Goal: Check status: Check status

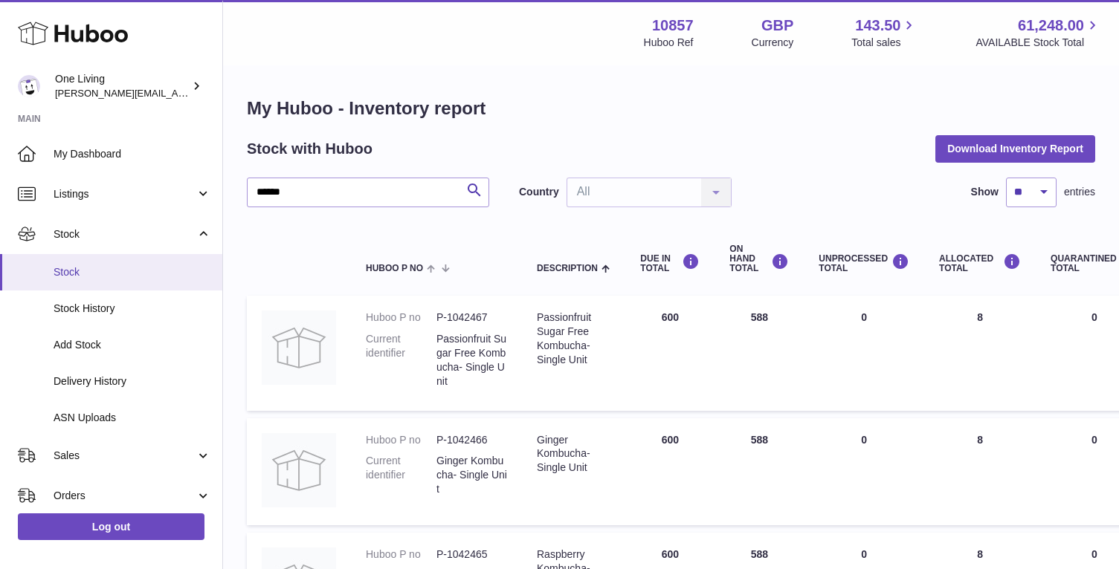
click at [71, 274] on span "Stock" at bounding box center [133, 272] width 158 height 14
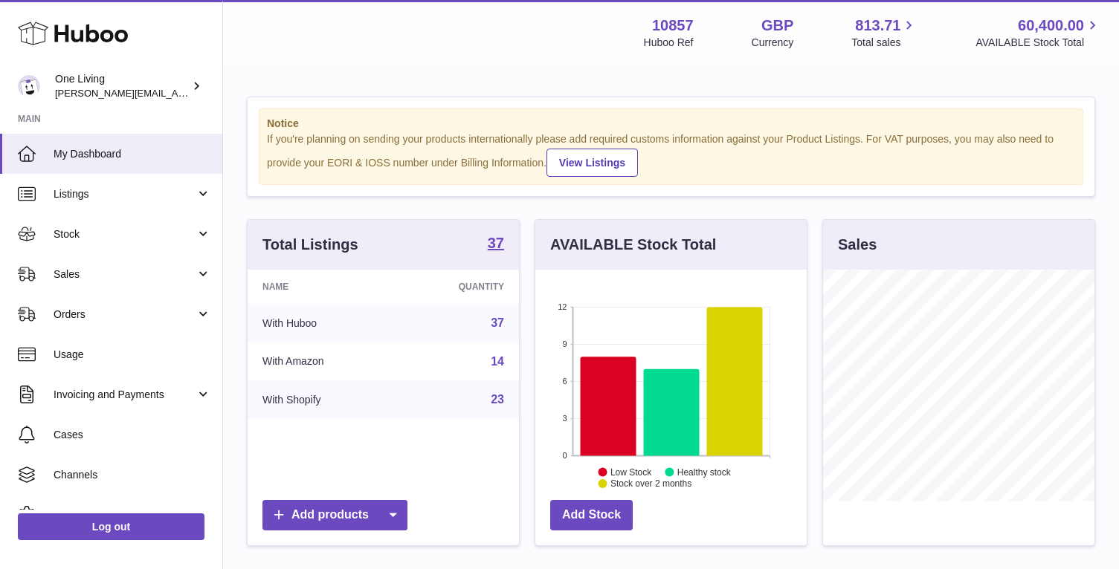
scroll to position [232, 271]
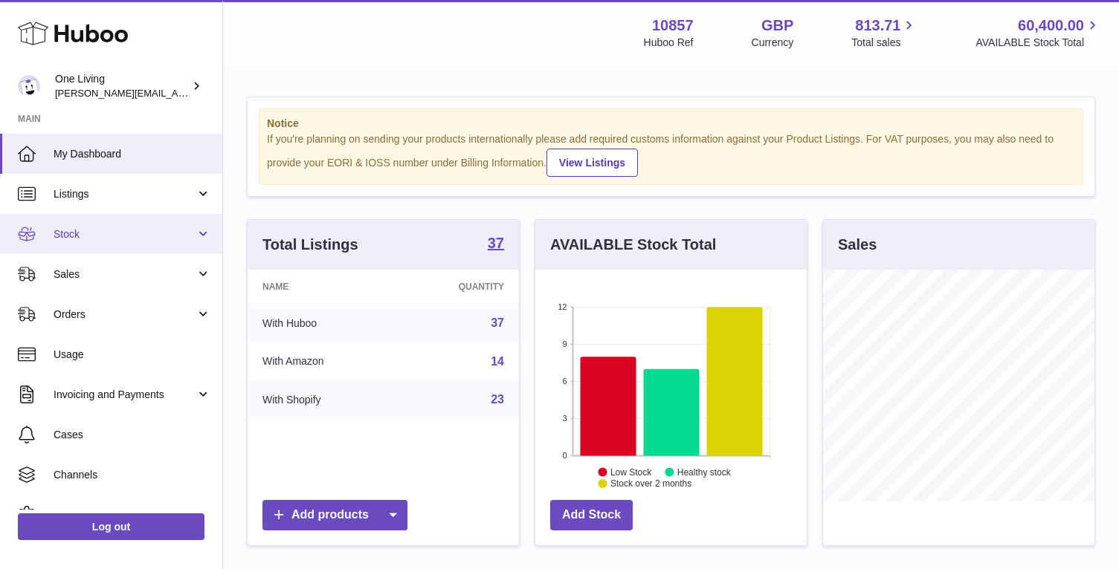
click at [137, 233] on span "Stock" at bounding box center [125, 234] width 142 height 14
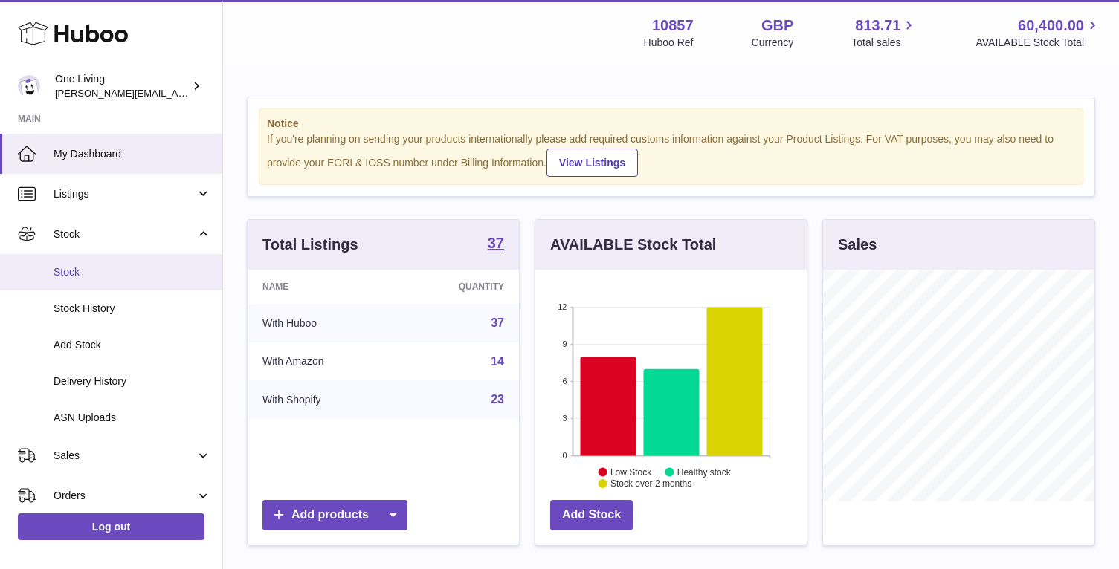
click at [117, 279] on span "Stock" at bounding box center [133, 272] width 158 height 14
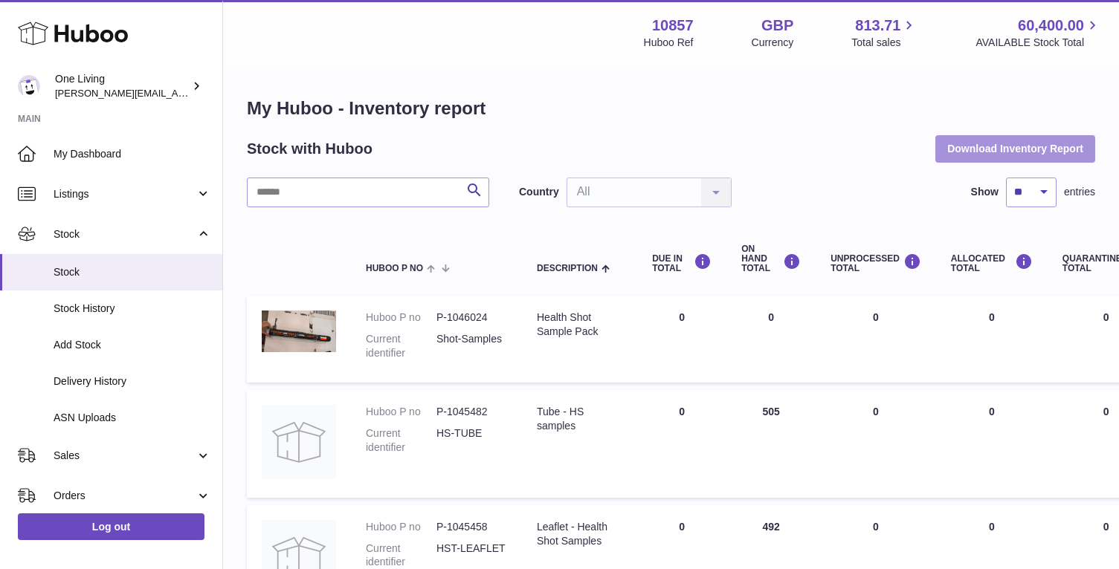
click at [971, 158] on button "Download Inventory Report" at bounding box center [1015, 148] width 160 height 27
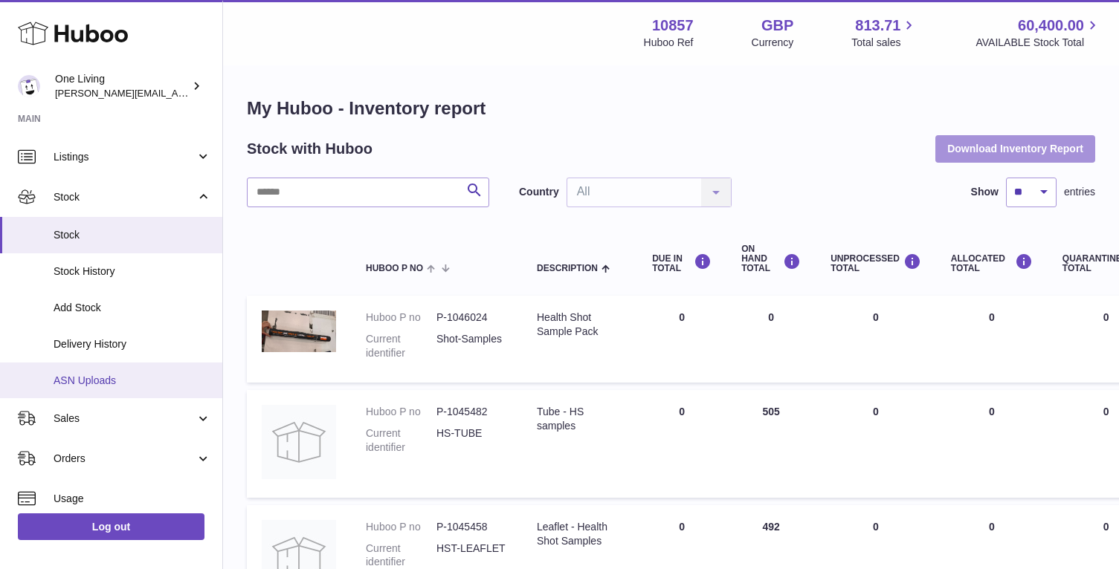
scroll to position [41, 0]
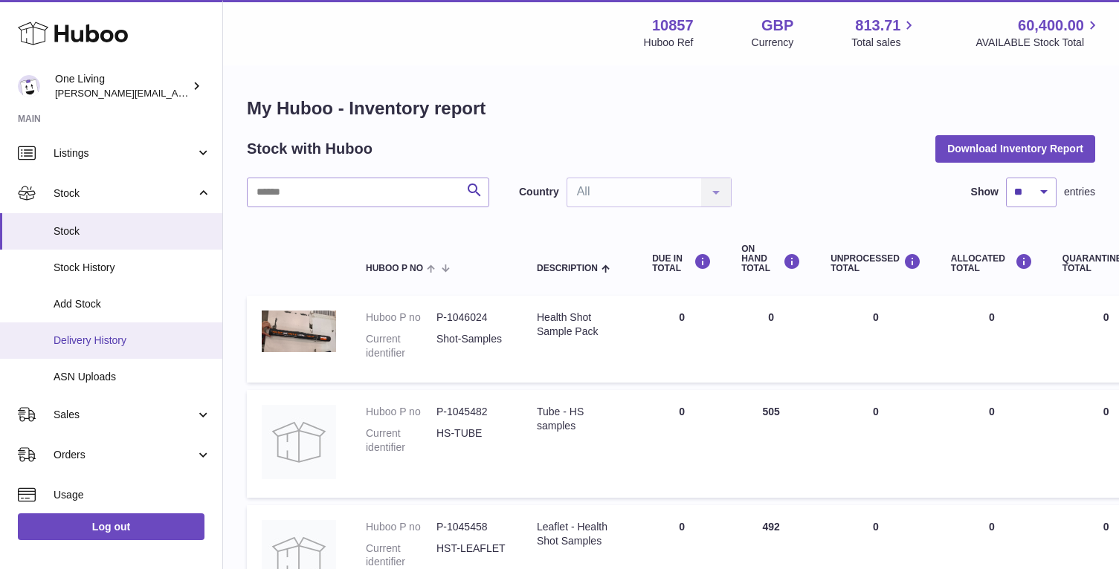
click at [97, 337] on span "Delivery History" at bounding box center [133, 341] width 158 height 14
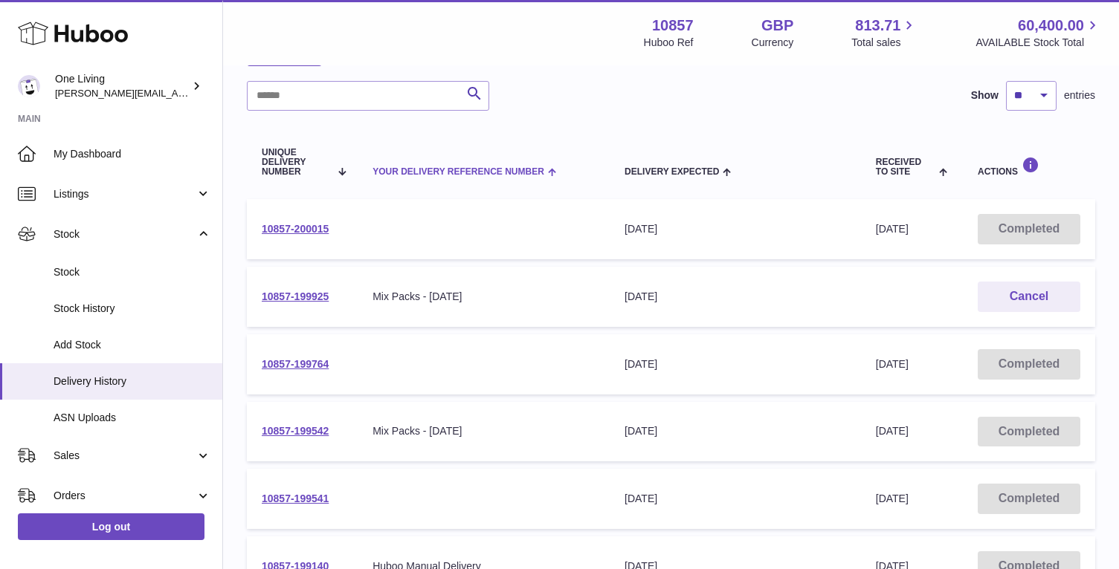
scroll to position [106, 0]
click at [287, 292] on link "10857-199925" at bounding box center [295, 295] width 67 height 12
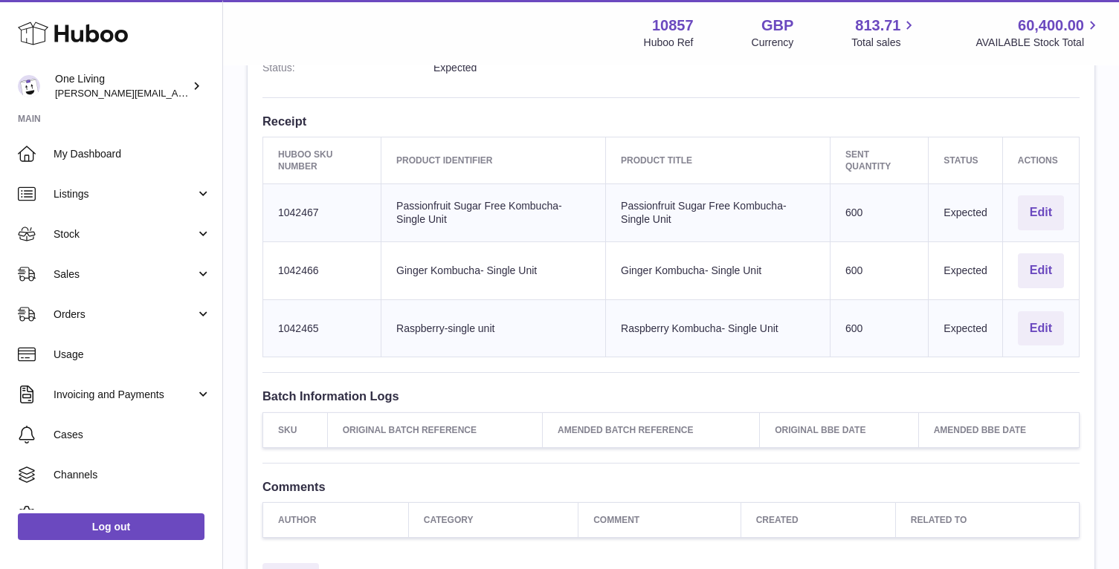
scroll to position [439, 0]
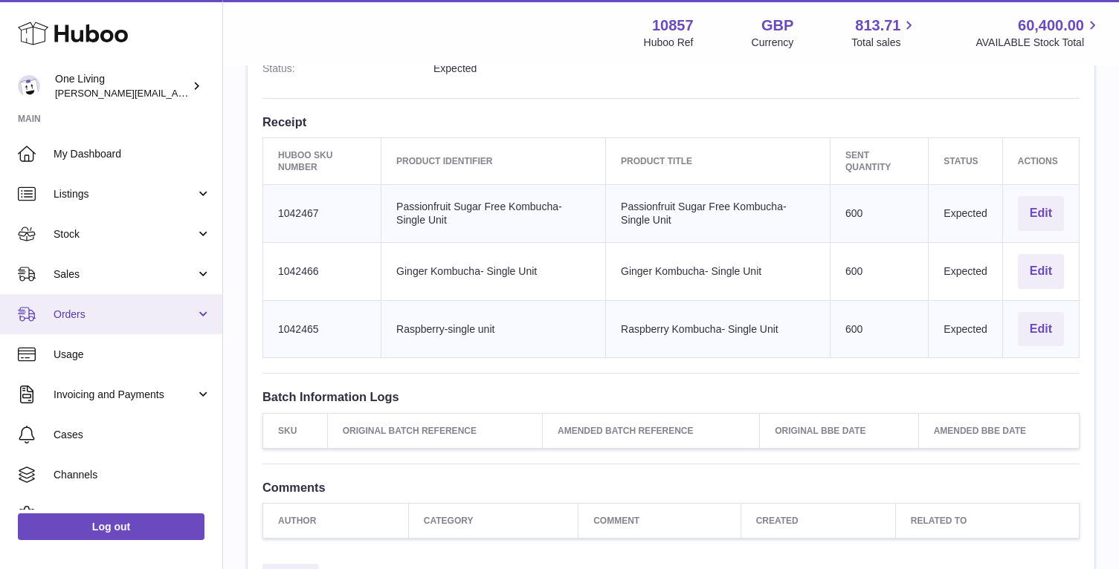
click at [96, 314] on span "Orders" at bounding box center [125, 315] width 142 height 14
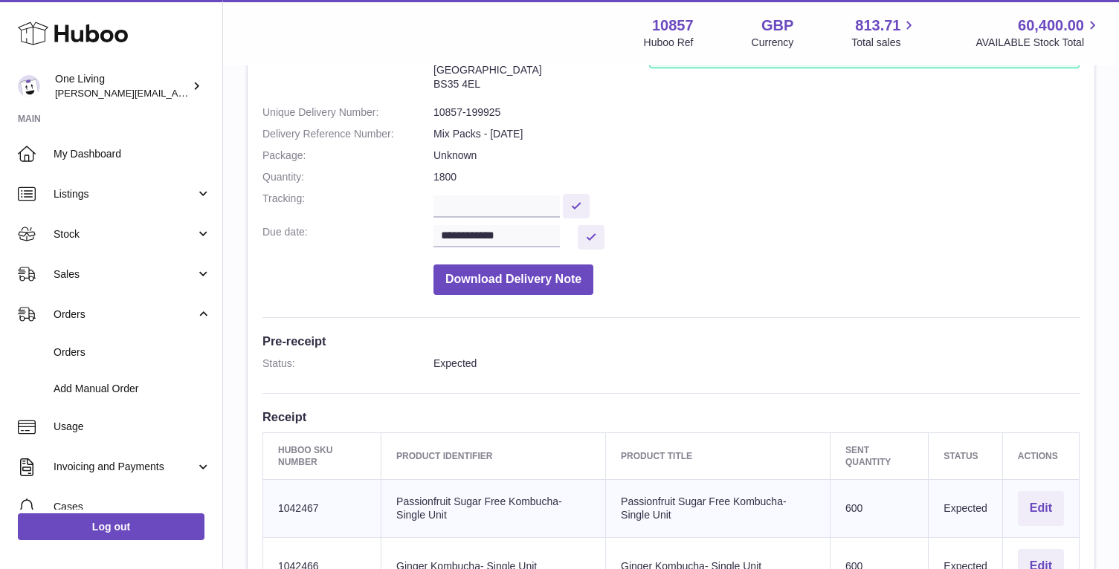
scroll to position [68, 0]
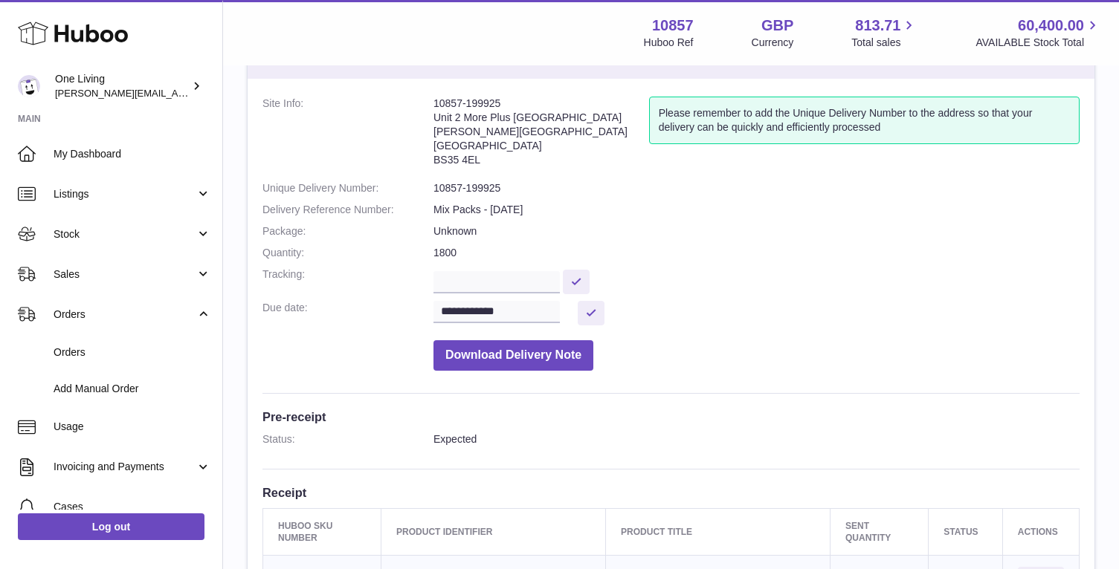
drag, startPoint x: 506, startPoint y: 109, endPoint x: 426, endPoint y: 106, distance: 80.4
click at [426, 106] on dl "**********" at bounding box center [670, 238] width 817 height 282
copy dl "10857-199925"
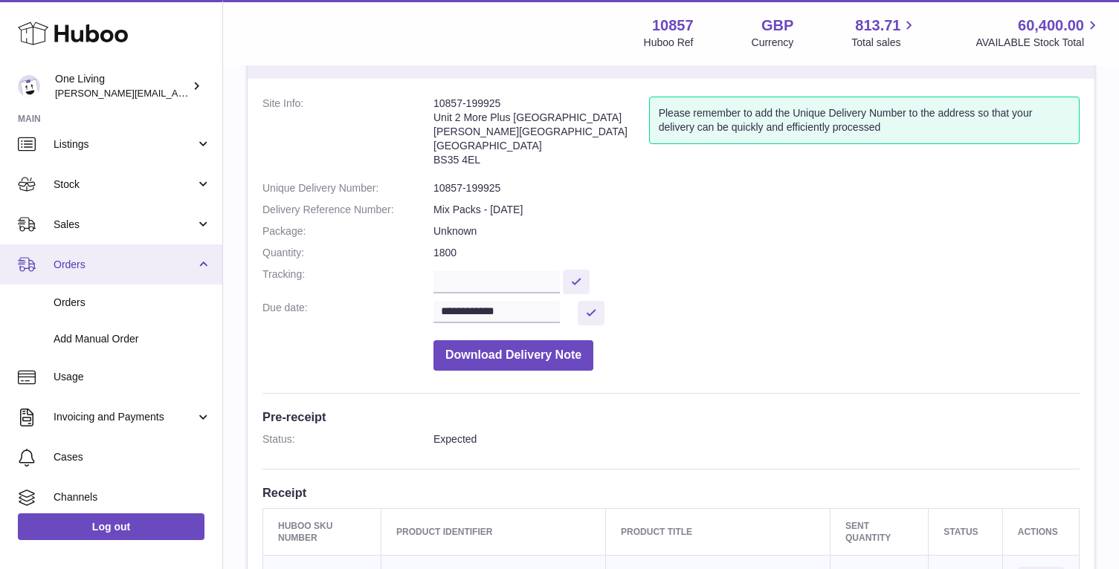
scroll to position [61, 0]
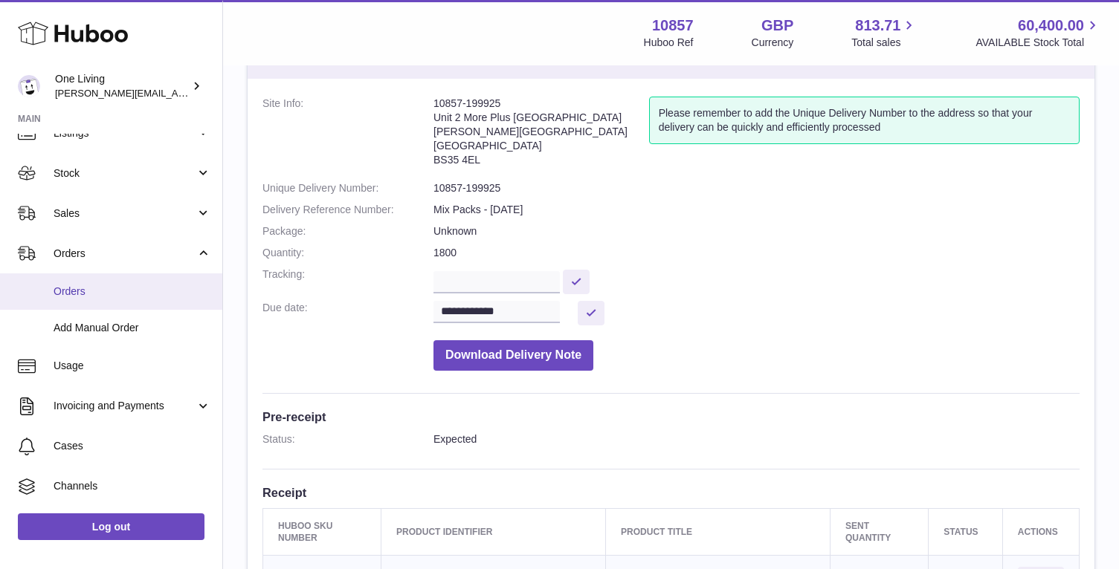
click at [95, 293] on span "Orders" at bounding box center [133, 292] width 158 height 14
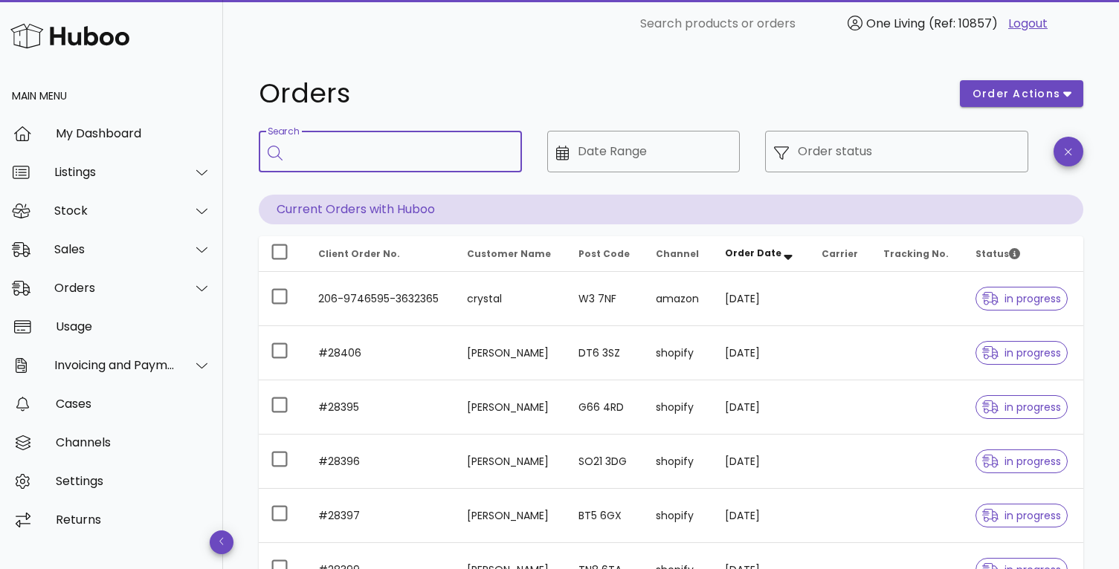
click at [293, 158] on input "Search" at bounding box center [400, 152] width 219 height 24
paste input "**********"
type input "**********"
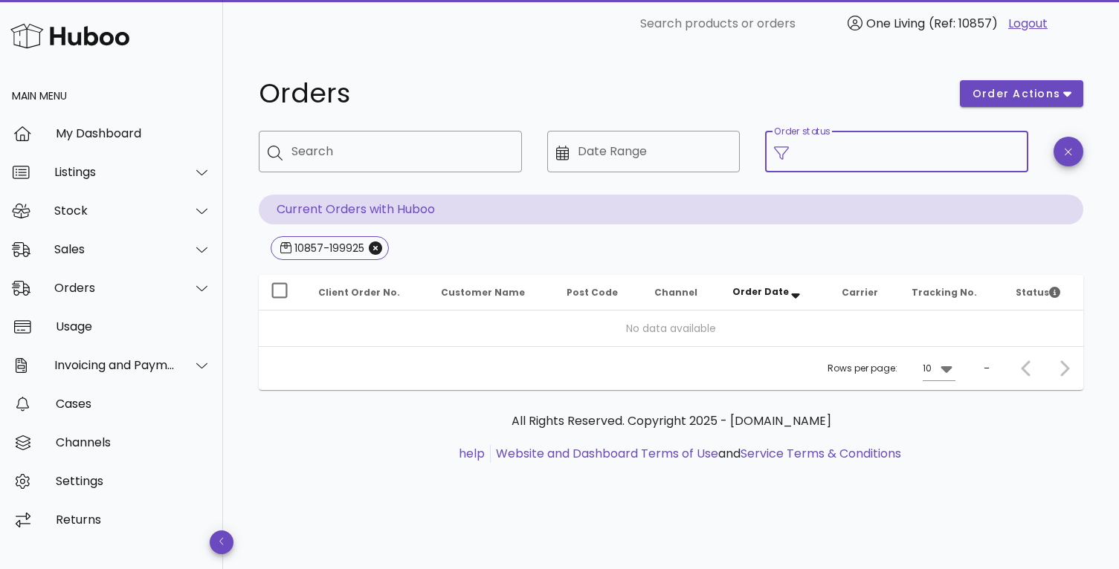
click at [861, 146] on input "Order status" at bounding box center [907, 152] width 221 height 24
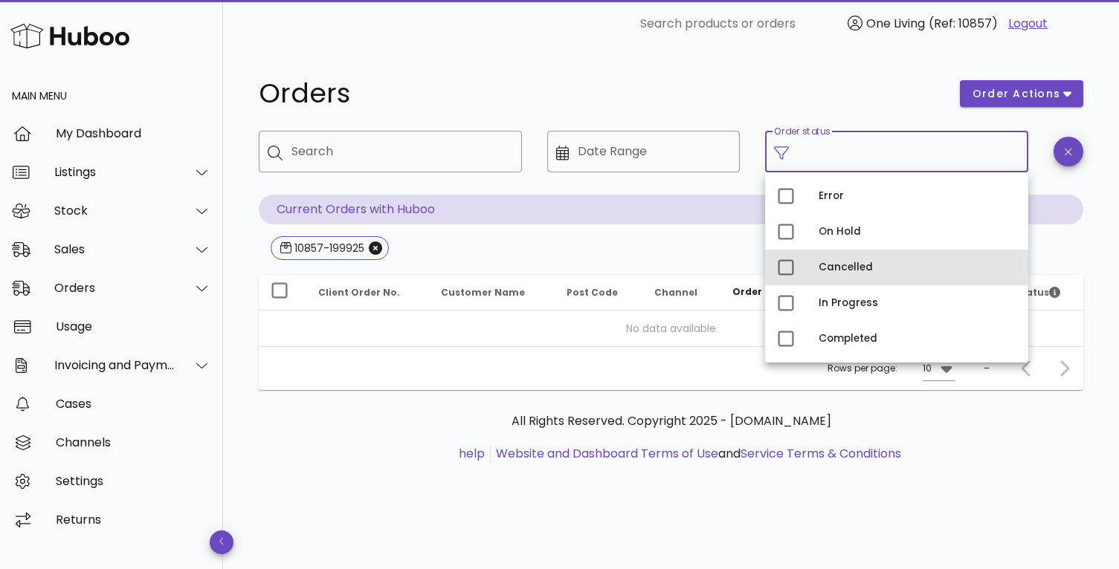
click at [841, 269] on div "Cancelled" at bounding box center [917, 268] width 198 height 12
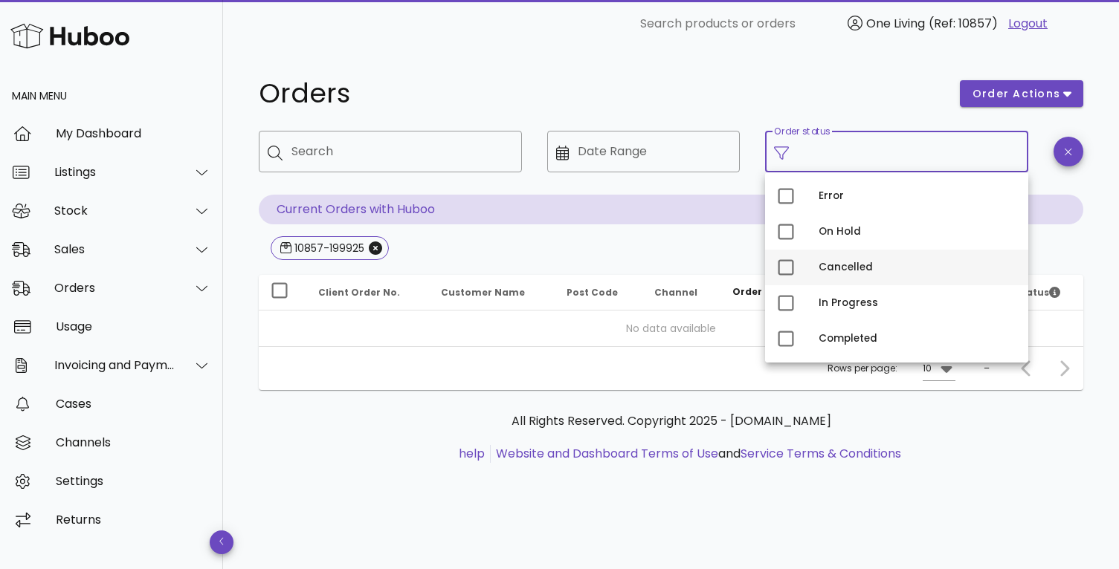
type input "**********"
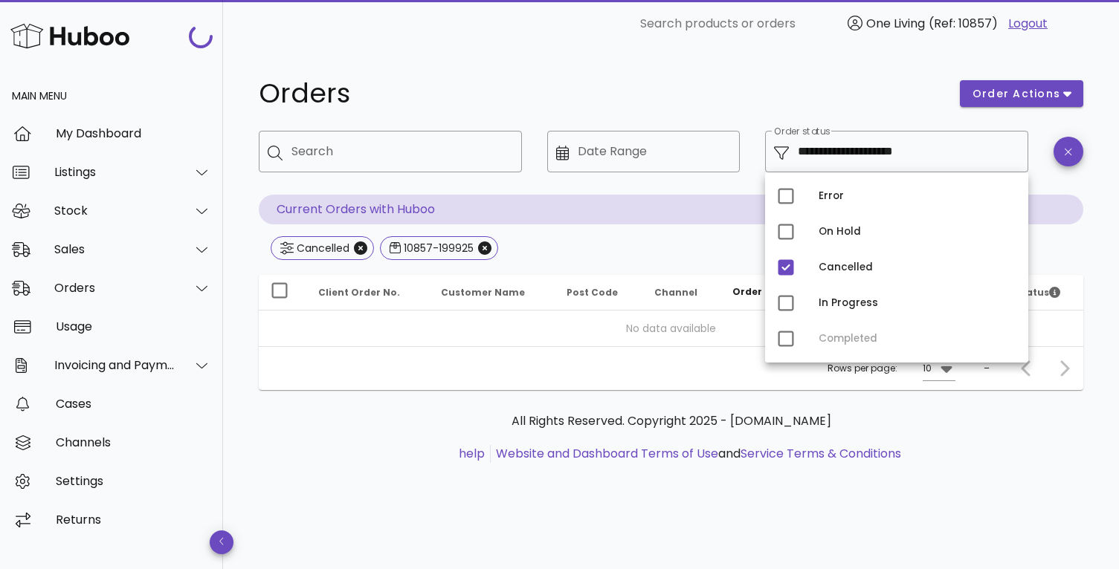
click at [907, 86] on h1 "Orders" at bounding box center [600, 93] width 683 height 27
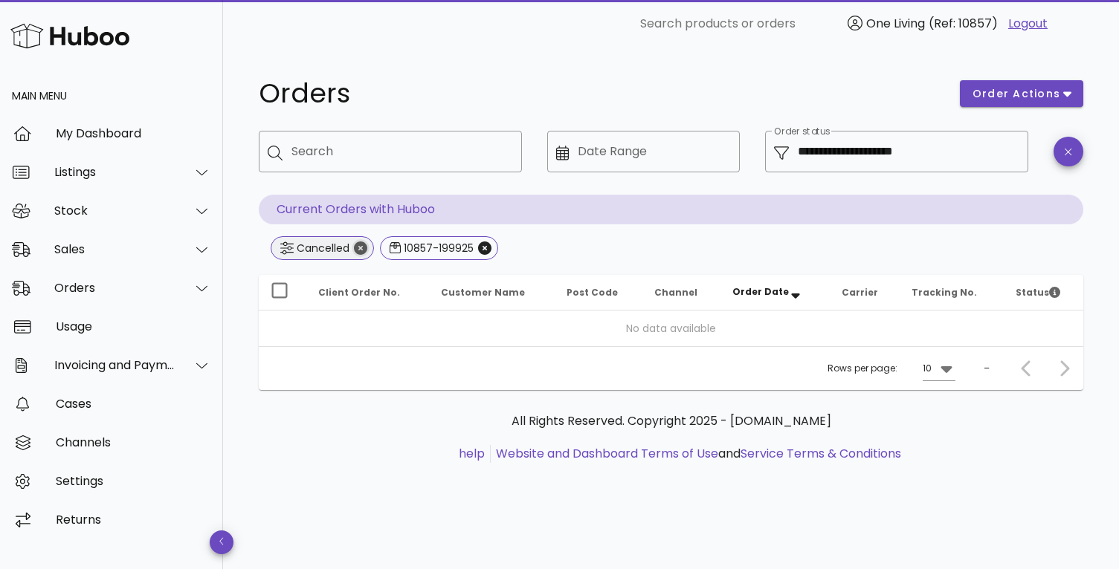
click at [359, 248] on icon "Close" at bounding box center [360, 248] width 13 height 13
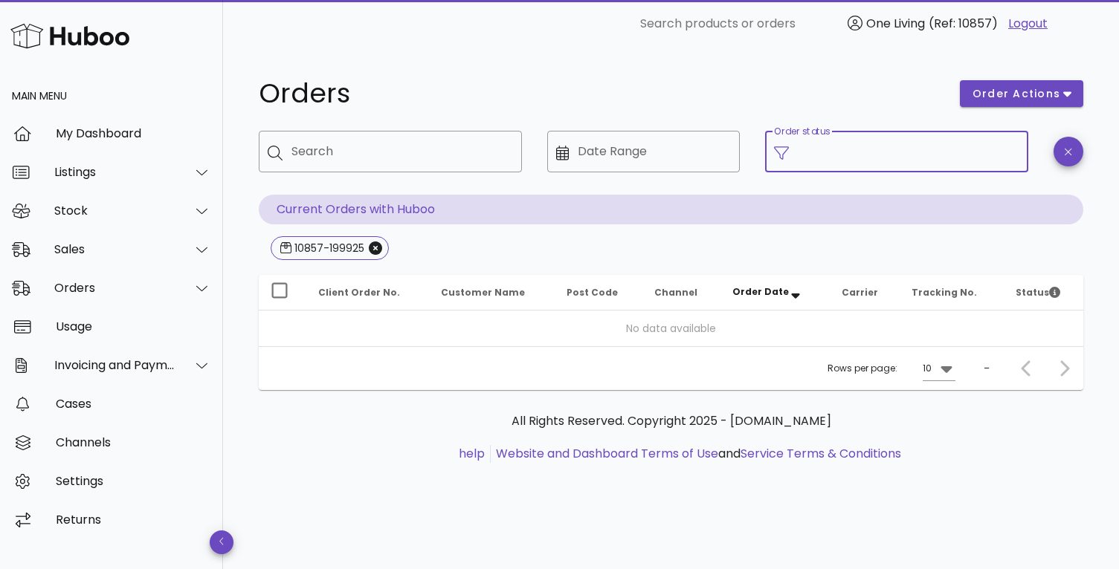
click at [873, 148] on input "Order status" at bounding box center [907, 152] width 221 height 24
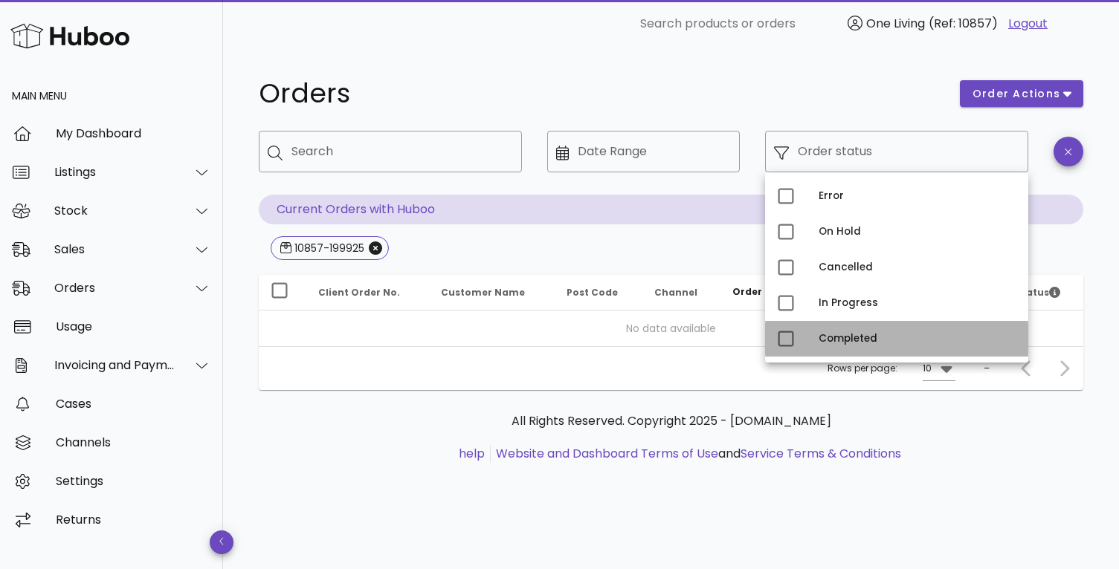
click at [833, 337] on div "Completed" at bounding box center [917, 339] width 198 height 12
type input "**********"
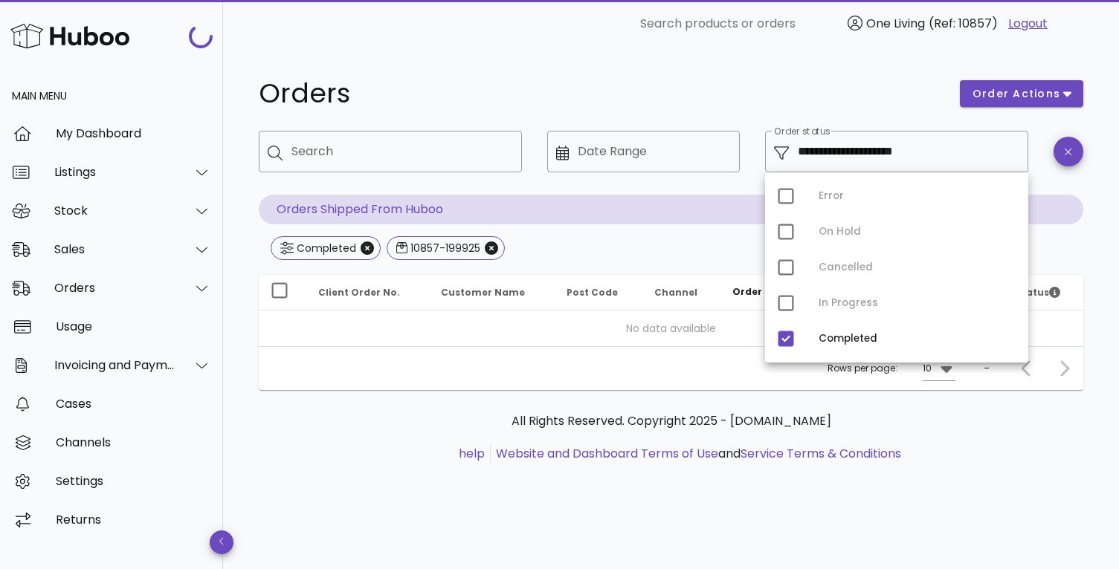
click at [881, 79] on div "Orders" at bounding box center [600, 93] width 701 height 45
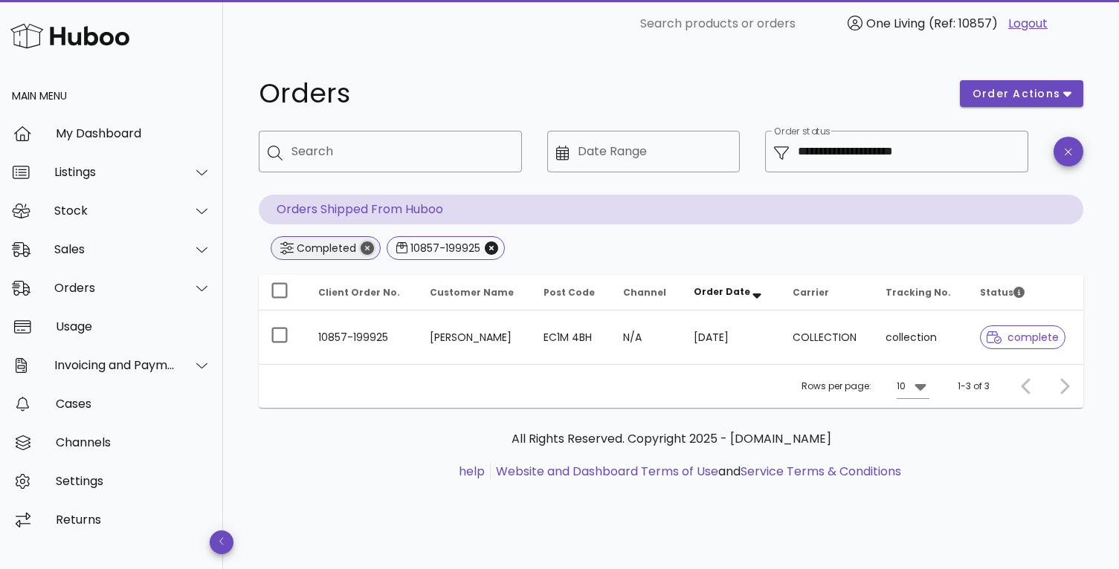
click at [365, 247] on icon "Close" at bounding box center [366, 248] width 13 height 13
